Goal: Navigation & Orientation: Find specific page/section

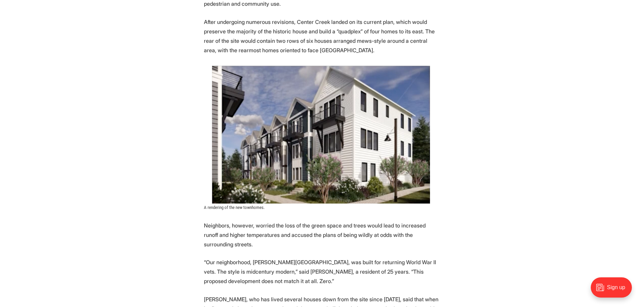
scroll to position [1495, 0]
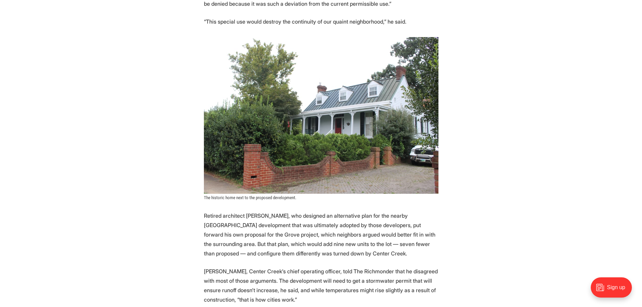
scroll to position [1810, 0]
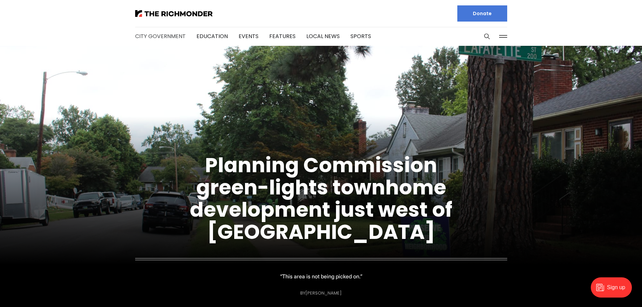
click at [148, 37] on link "City Government" at bounding box center [160, 36] width 51 height 8
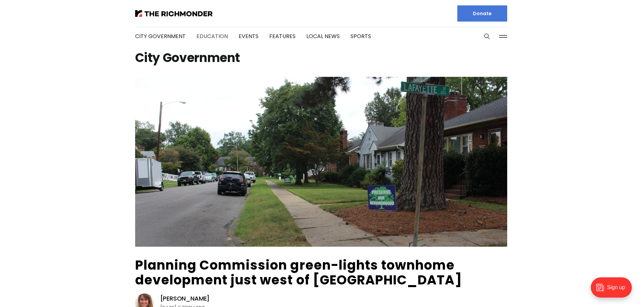
click at [202, 35] on link "Education" at bounding box center [212, 36] width 31 height 8
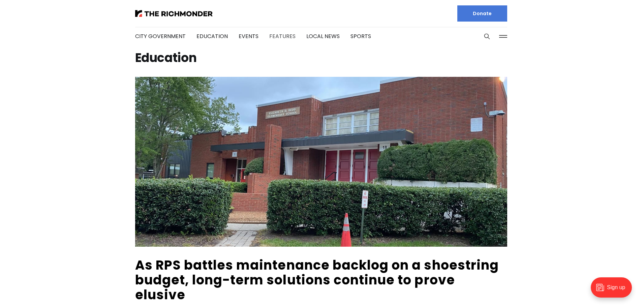
click at [284, 36] on link "Features" at bounding box center [282, 36] width 26 height 8
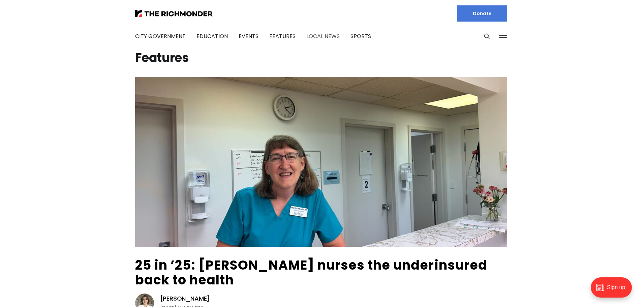
click at [311, 37] on link "Local News" at bounding box center [323, 36] width 33 height 8
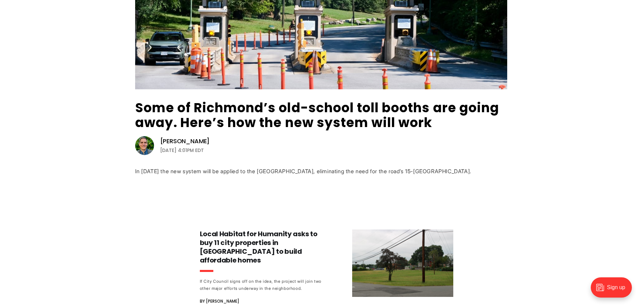
scroll to position [236, 0]
